Goal: Find specific page/section: Find specific page/section

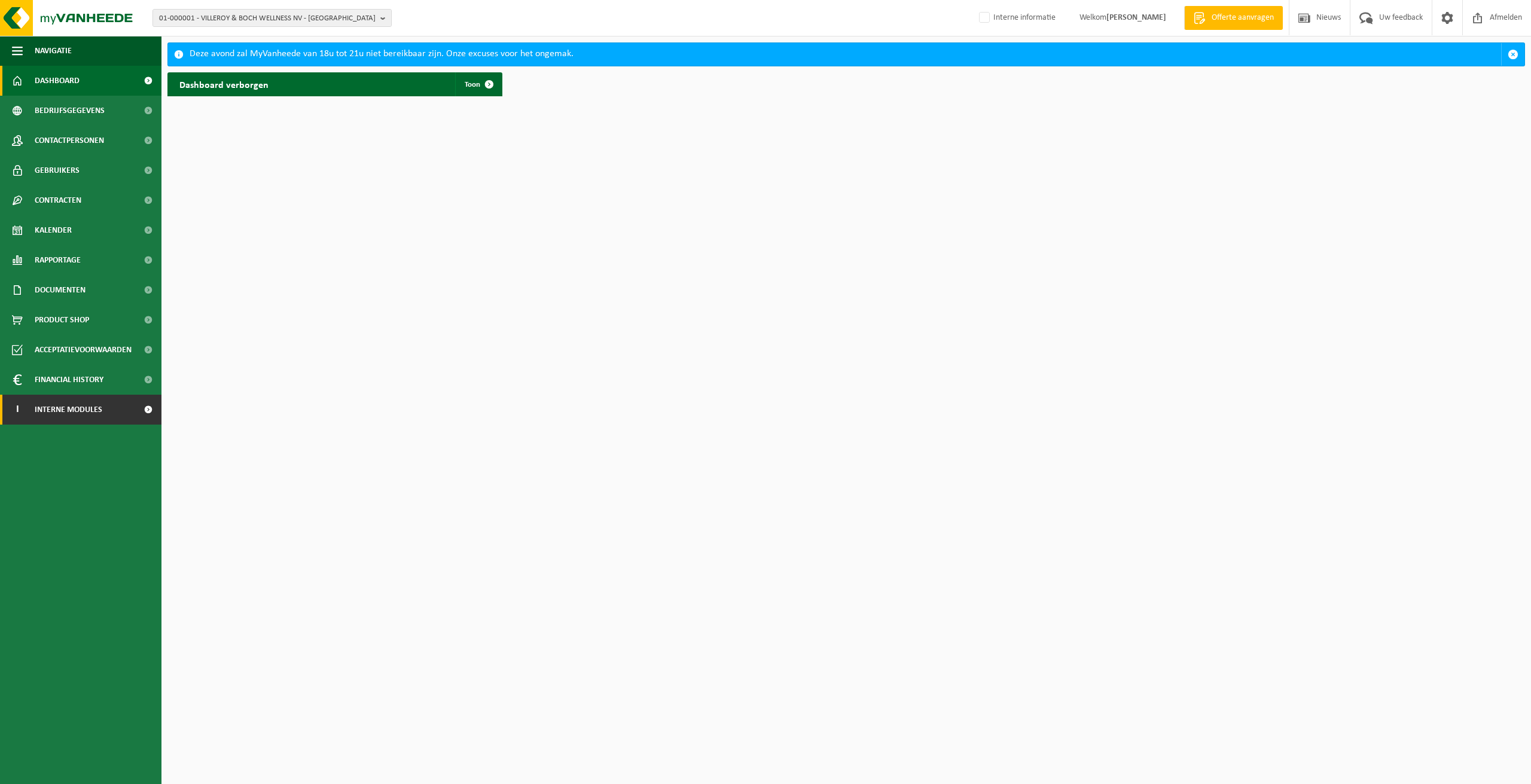
click at [56, 404] on span "Interne modules" at bounding box center [69, 410] width 67 height 30
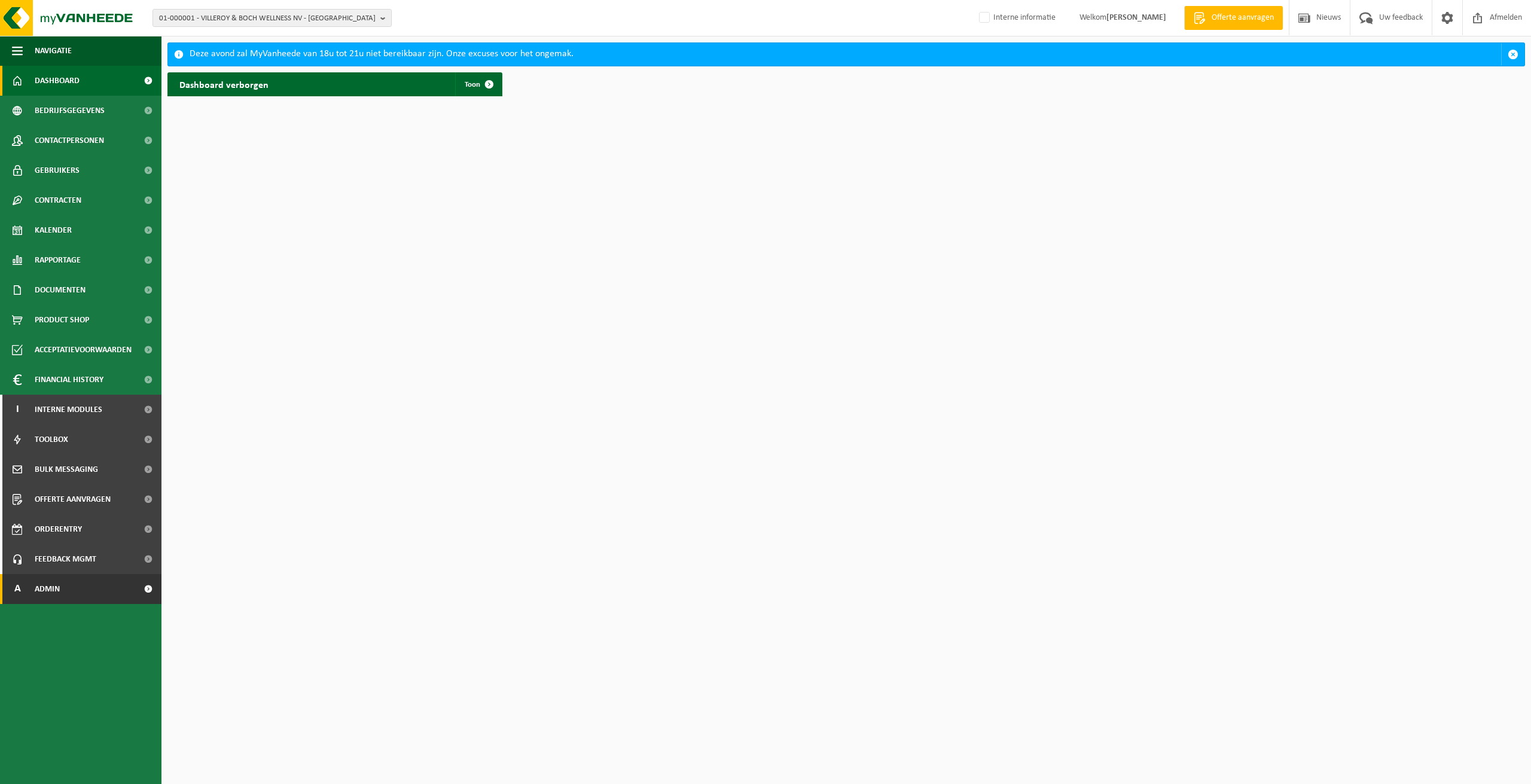
click at [72, 581] on link "A Admin" at bounding box center [81, 589] width 161 height 30
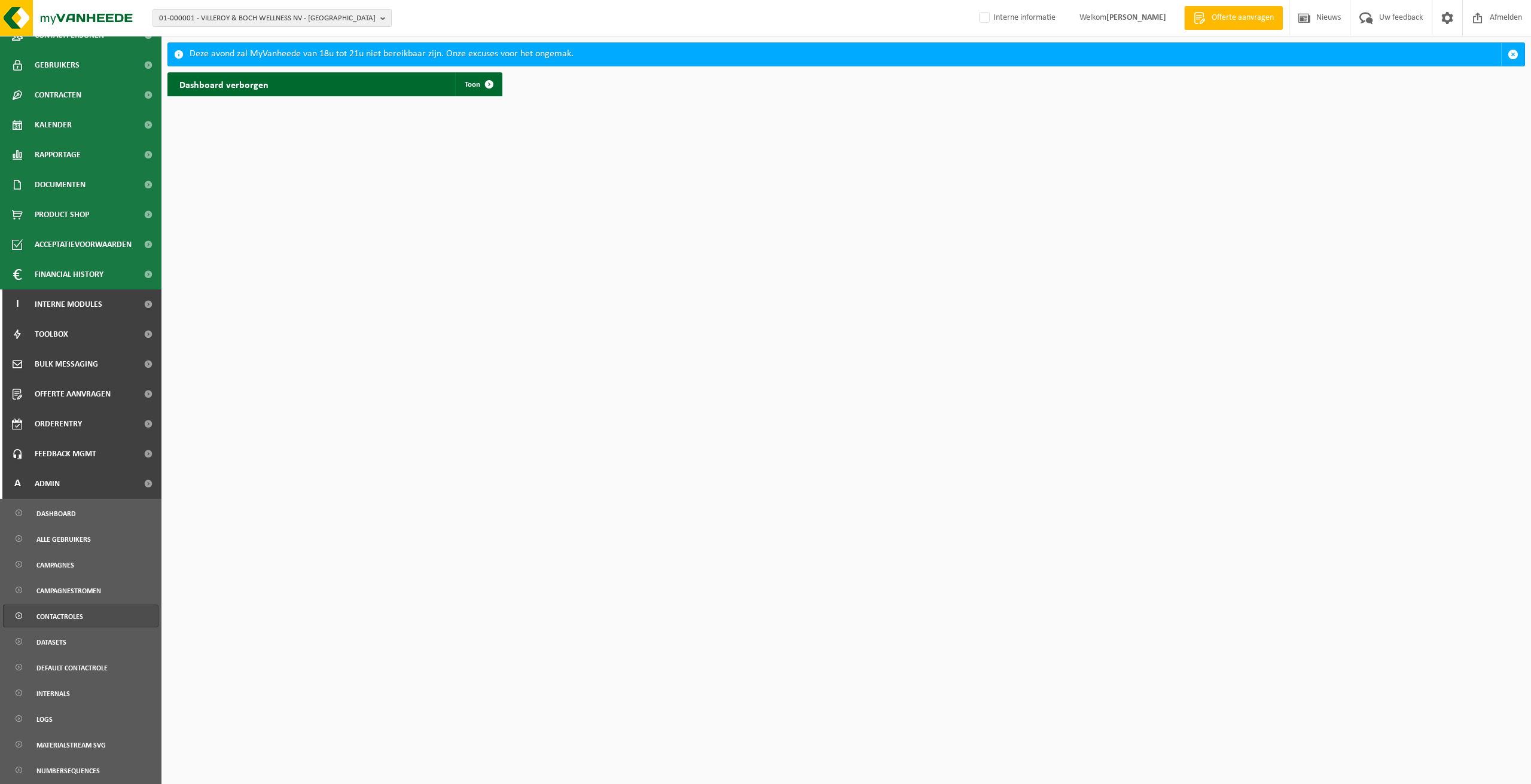
scroll to position [119, 0]
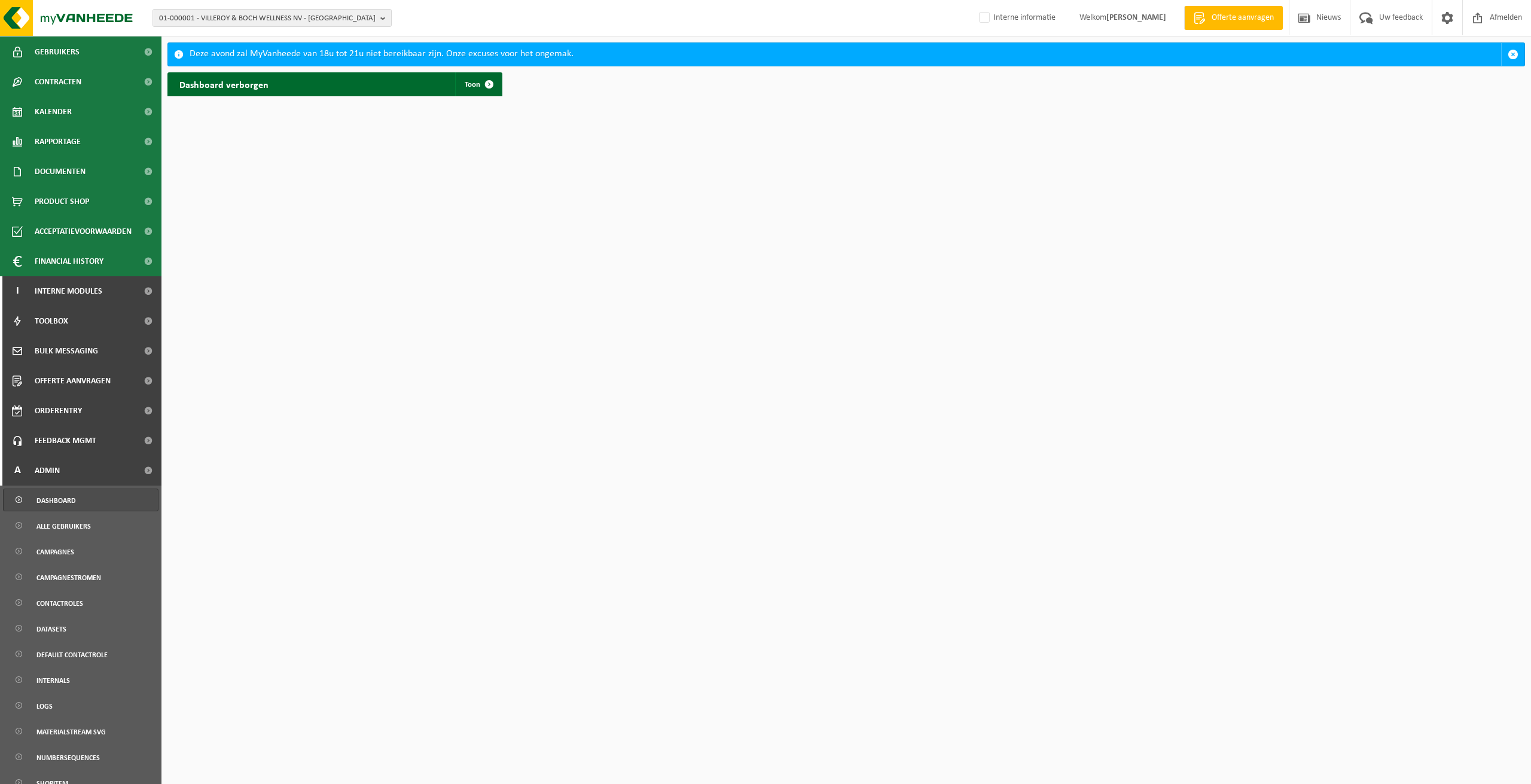
click at [67, 503] on span "Dashboard" at bounding box center [57, 501] width 40 height 23
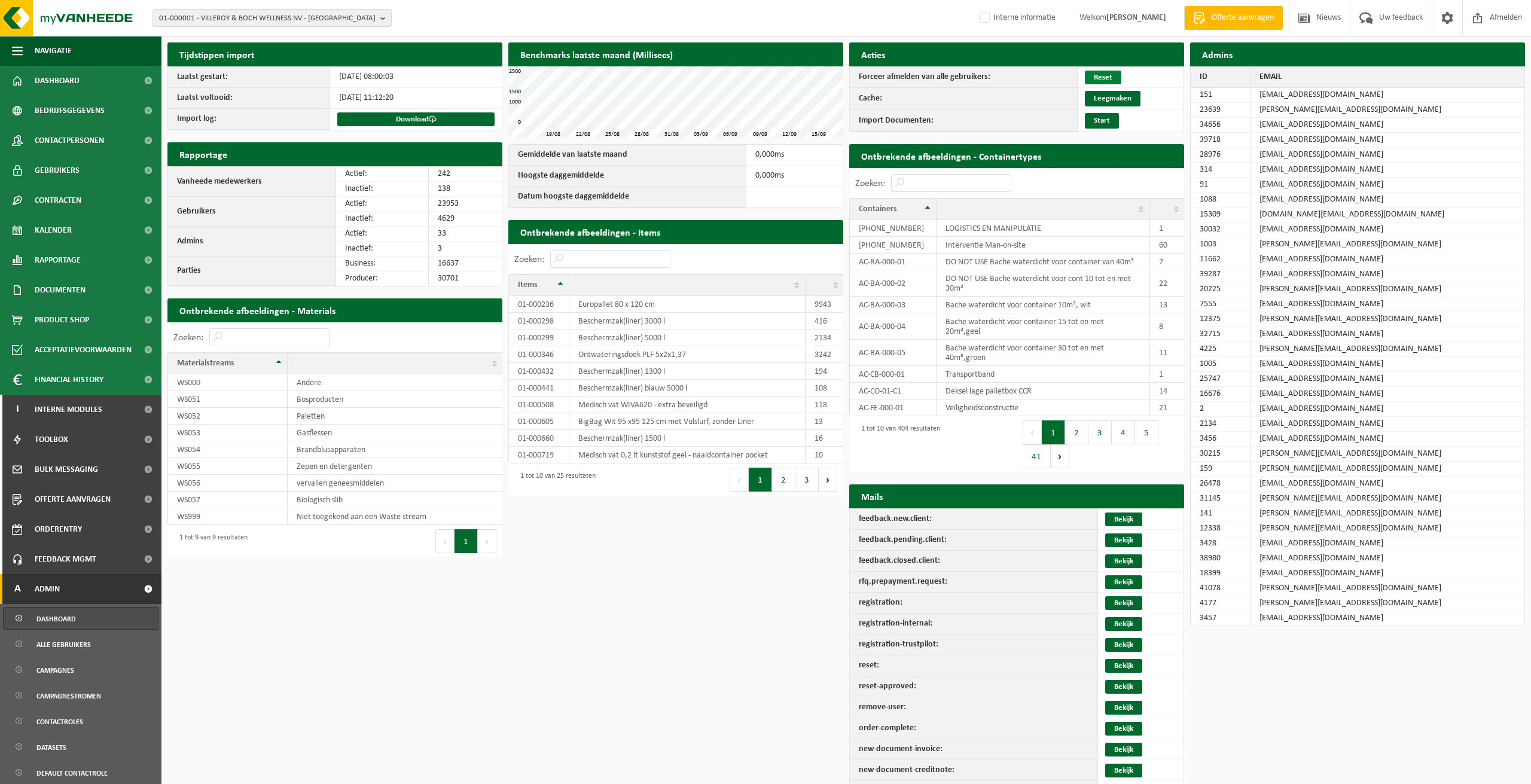
click at [1100, 81] on link "Reset" at bounding box center [1103, 77] width 37 height 14
